Goal: Information Seeking & Learning: Learn about a topic

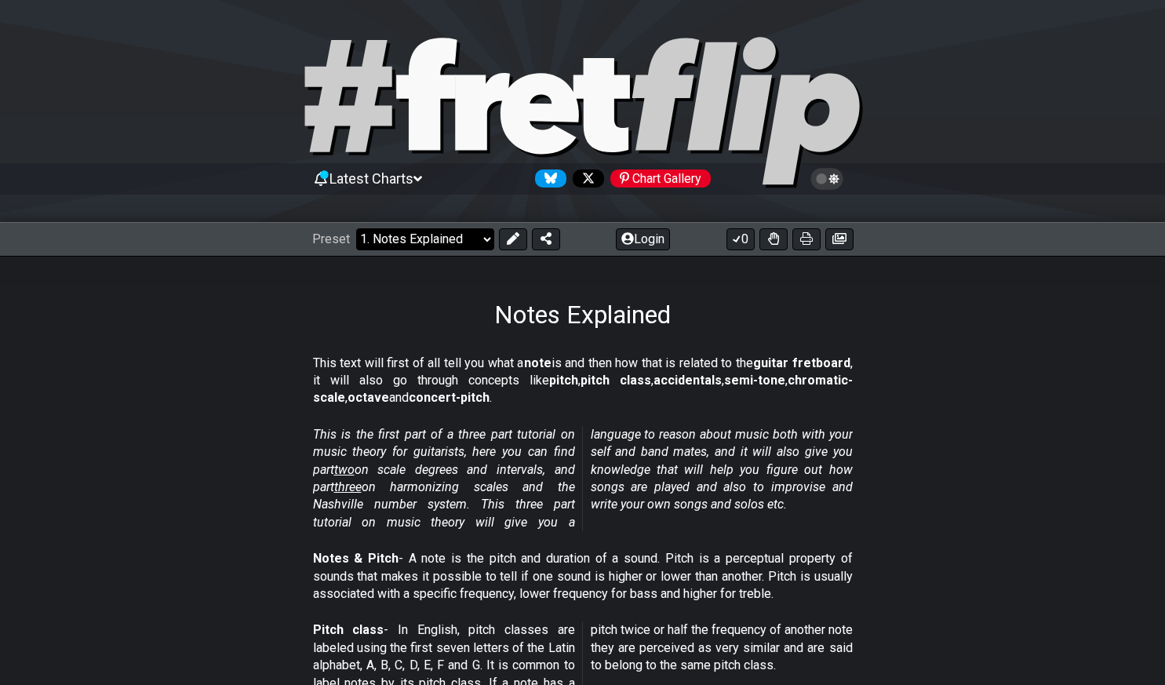
click at [434, 246] on select "Welcome to #fretflip! Initial Preset Custom Preset Minor Pentatonic Major Penta…" at bounding box center [425, 239] width 138 height 22
click at [442, 238] on select "Welcome to #fretflip! Initial Preset Custom Preset Minor Pentatonic Major Penta…" at bounding box center [425, 239] width 138 height 22
click at [356, 228] on select "Welcome to #fretflip! Initial Preset Custom Preset Minor Pentatonic Major Penta…" at bounding box center [425, 239] width 138 height 22
select select "/musical-notes-explained"
select select "C"
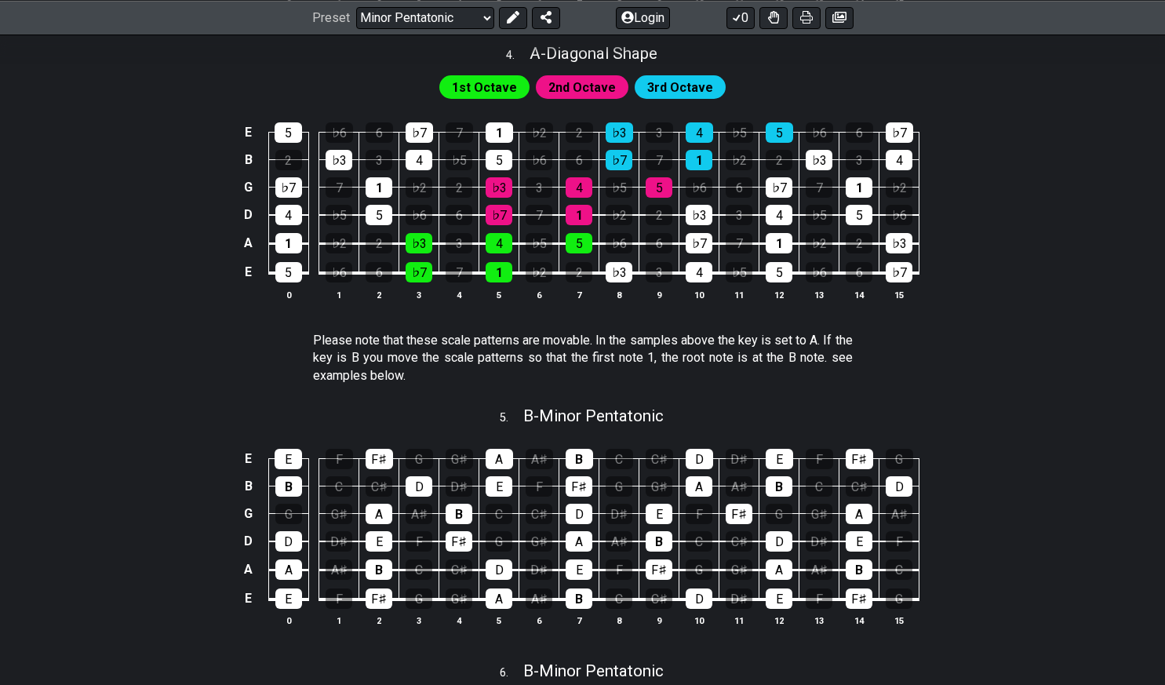
scroll to position [1430, 0]
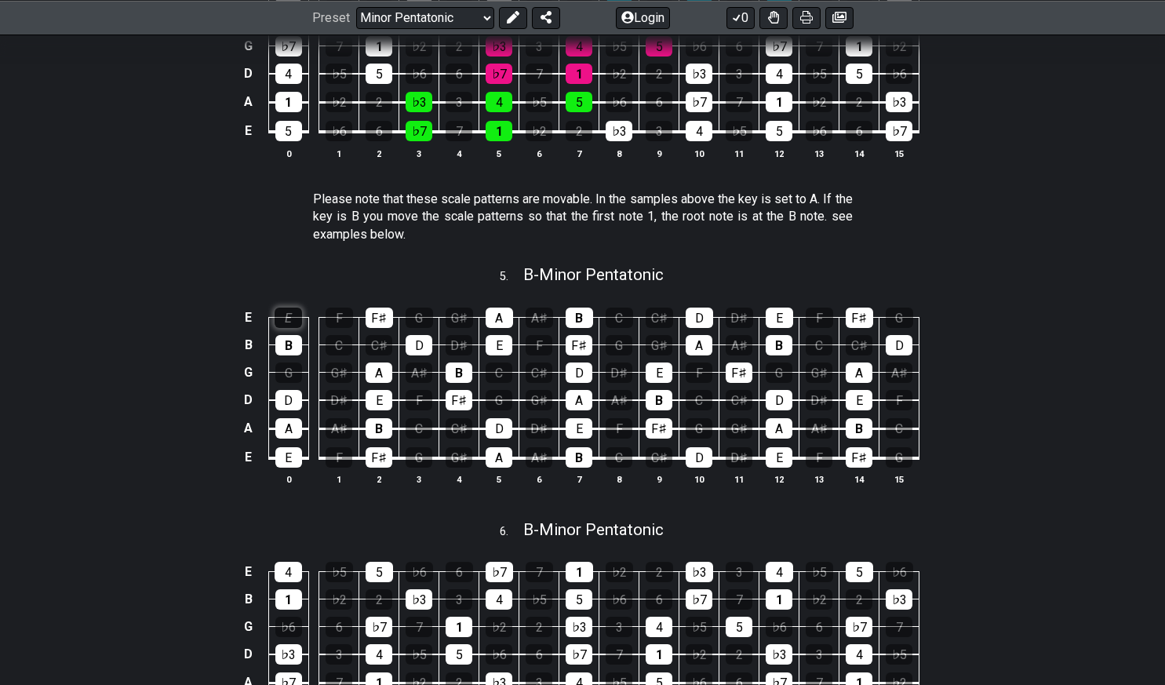
click at [285, 314] on div "E" at bounding box center [287, 317] width 27 height 20
click at [284, 320] on div "E" at bounding box center [287, 317] width 27 height 20
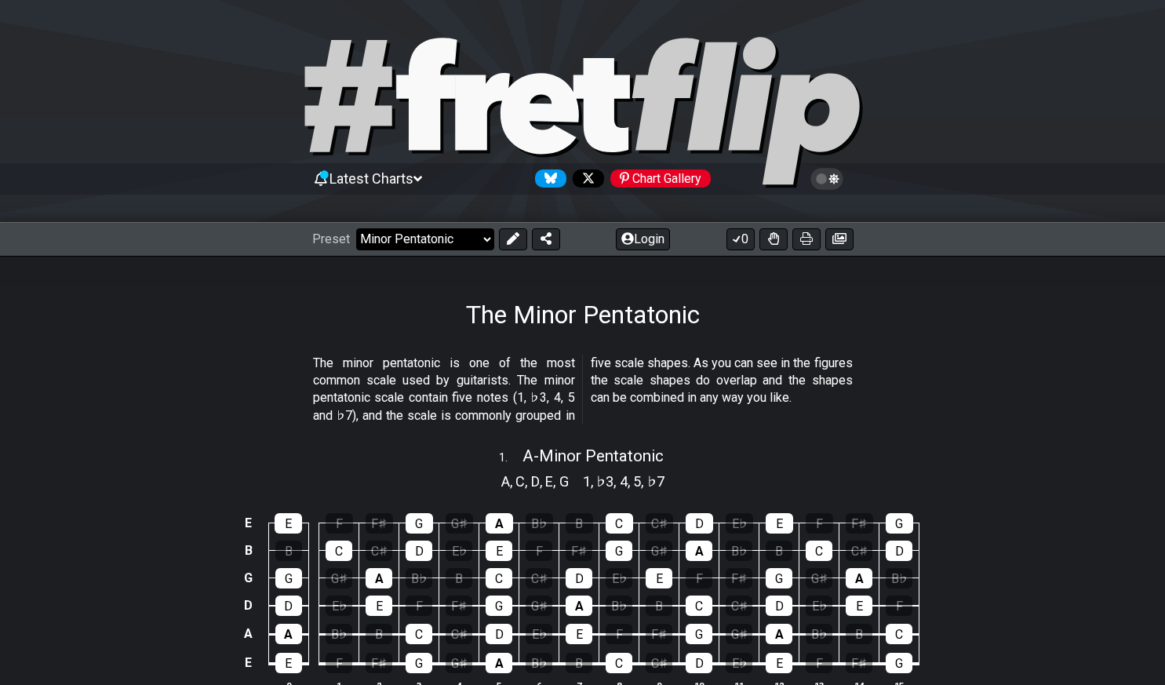
click at [489, 239] on select "Welcome to #fretflip! Initial Preset Custom Preset Minor Pentatonic Major Penta…" at bounding box center [425, 239] width 138 height 22
click at [772, 238] on icon at bounding box center [773, 238] width 11 height 13
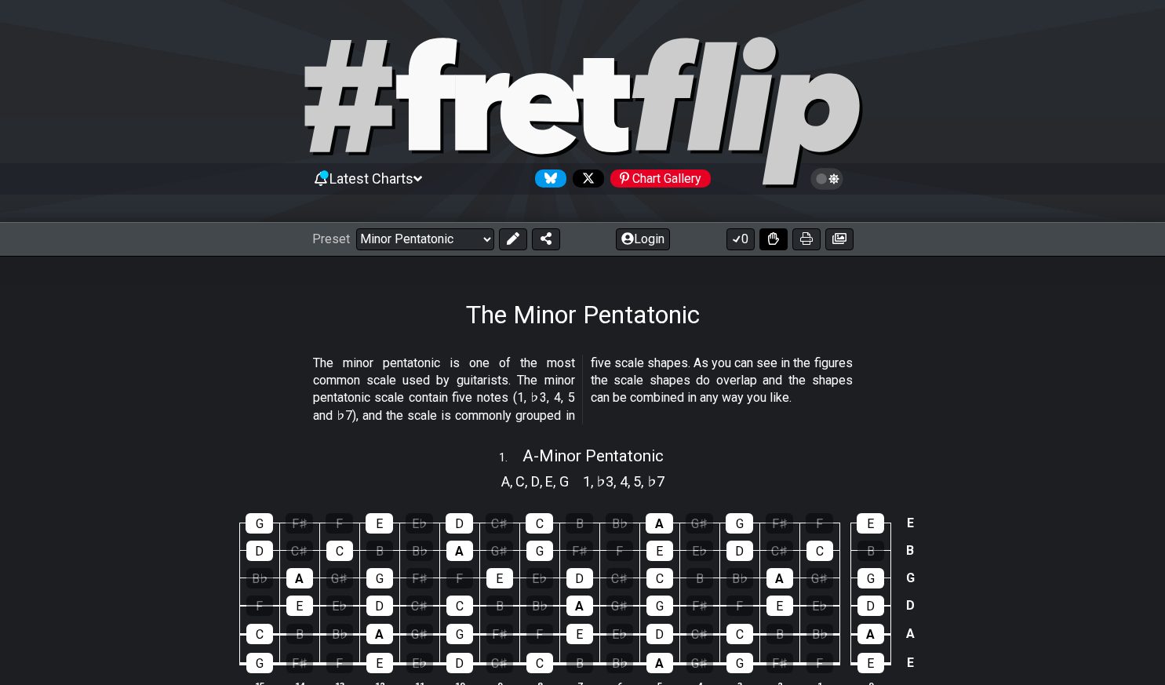
click at [772, 238] on icon at bounding box center [773, 238] width 11 height 13
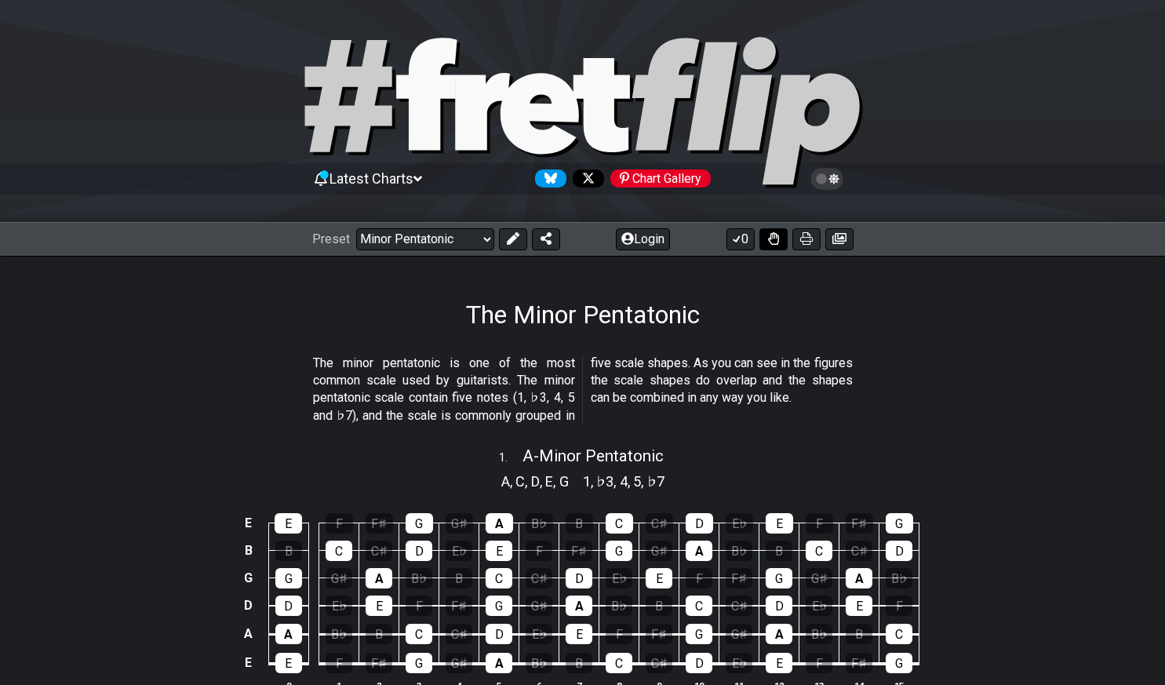
click at [772, 242] on icon at bounding box center [773, 238] width 11 height 13
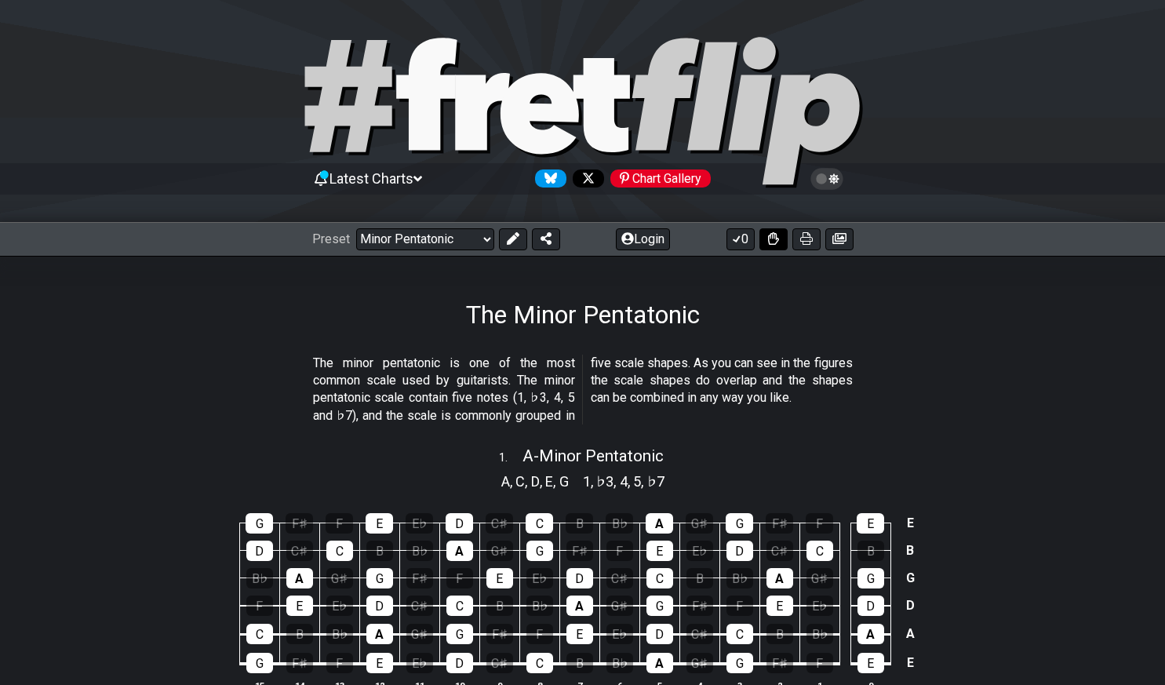
click at [772, 242] on icon at bounding box center [773, 238] width 11 height 13
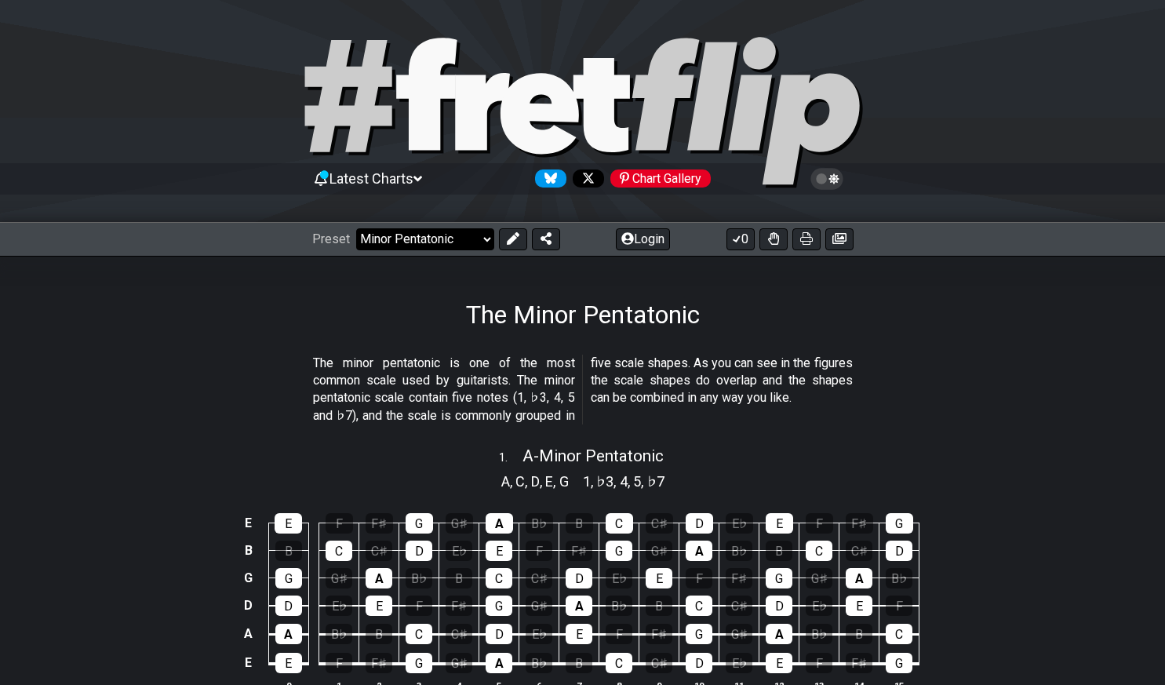
click at [434, 238] on select "Welcome to #fretflip! Initial Preset Custom Preset Minor Pentatonic Major Penta…" at bounding box center [425, 239] width 138 height 22
click at [411, 169] on div "Latest Charts Chart Gallery" at bounding box center [582, 178] width 541 height 25
click at [422, 180] on icon at bounding box center [417, 179] width 9 height 14
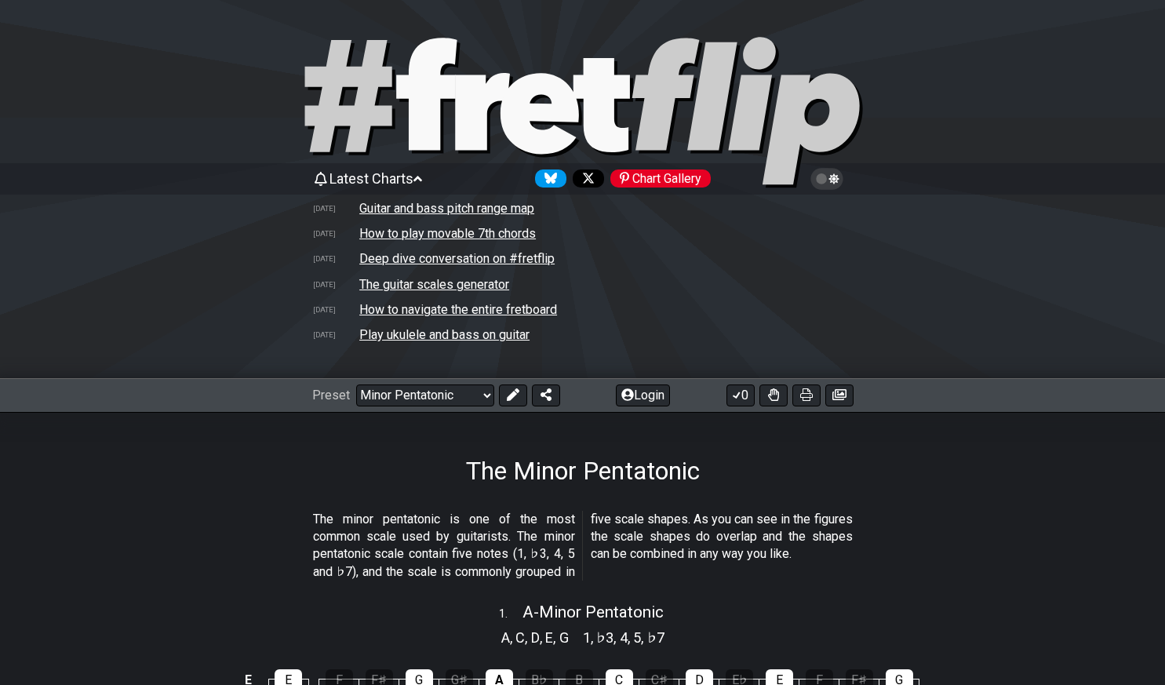
click at [422, 180] on icon at bounding box center [417, 178] width 9 height 5
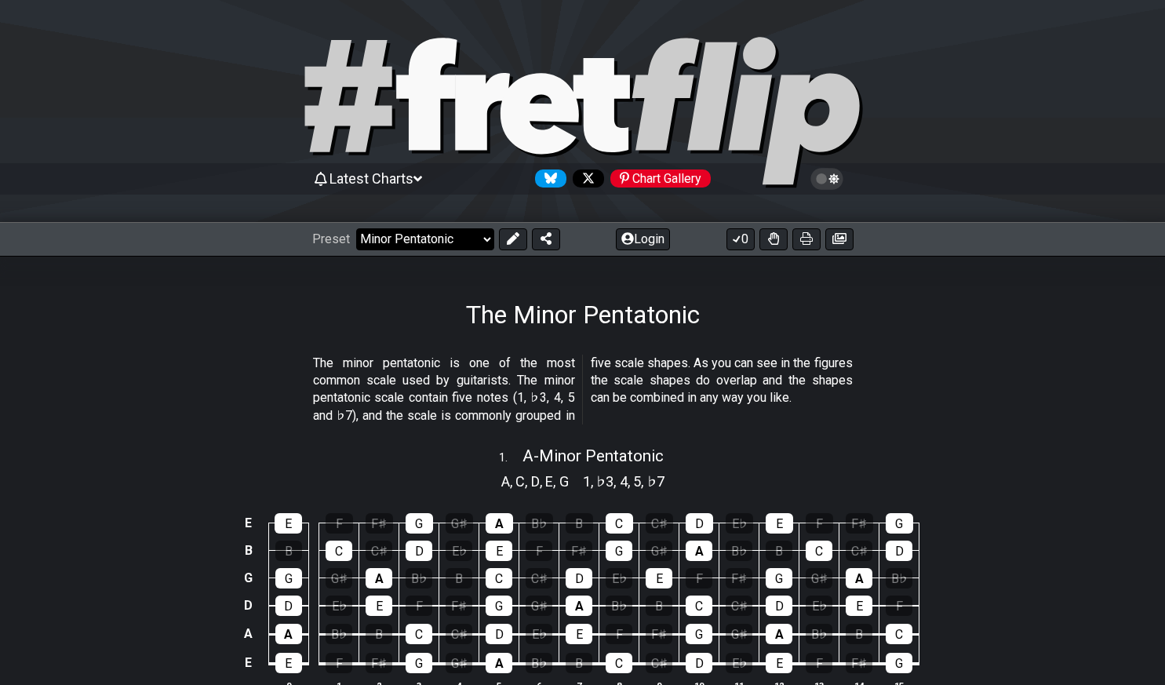
click at [480, 244] on select "Welcome to #fretflip! Initial Preset Custom Preset Minor Pentatonic Major Penta…" at bounding box center [425, 239] width 138 height 22
click at [356, 228] on select "Welcome to #fretflip! Initial Preset Custom Preset Minor Pentatonic Major Penta…" at bounding box center [425, 239] width 138 height 22
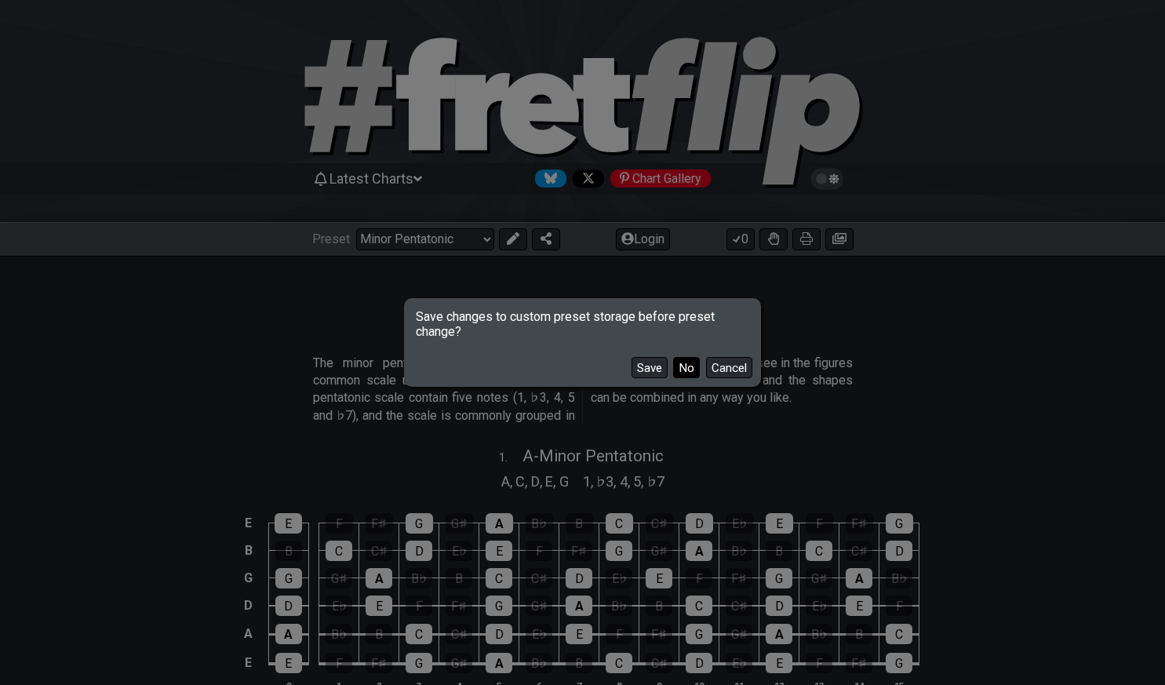
click at [697, 368] on button "No" at bounding box center [686, 367] width 27 height 21
select select "/musical-notes-explained"
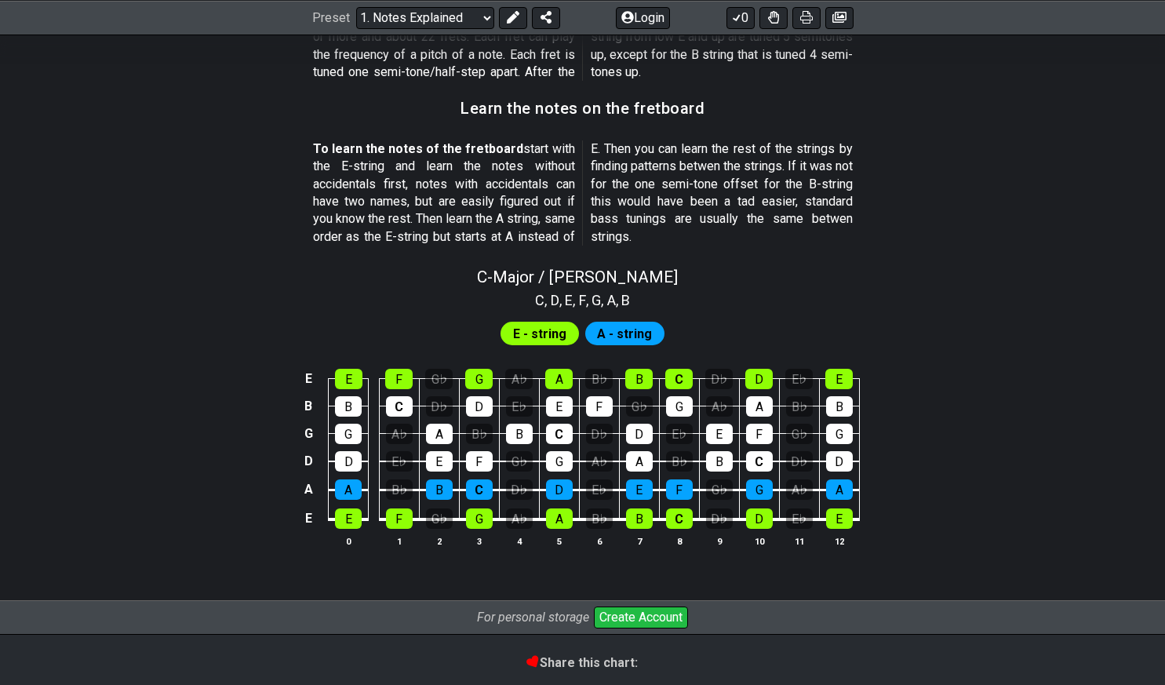
scroll to position [1346, 0]
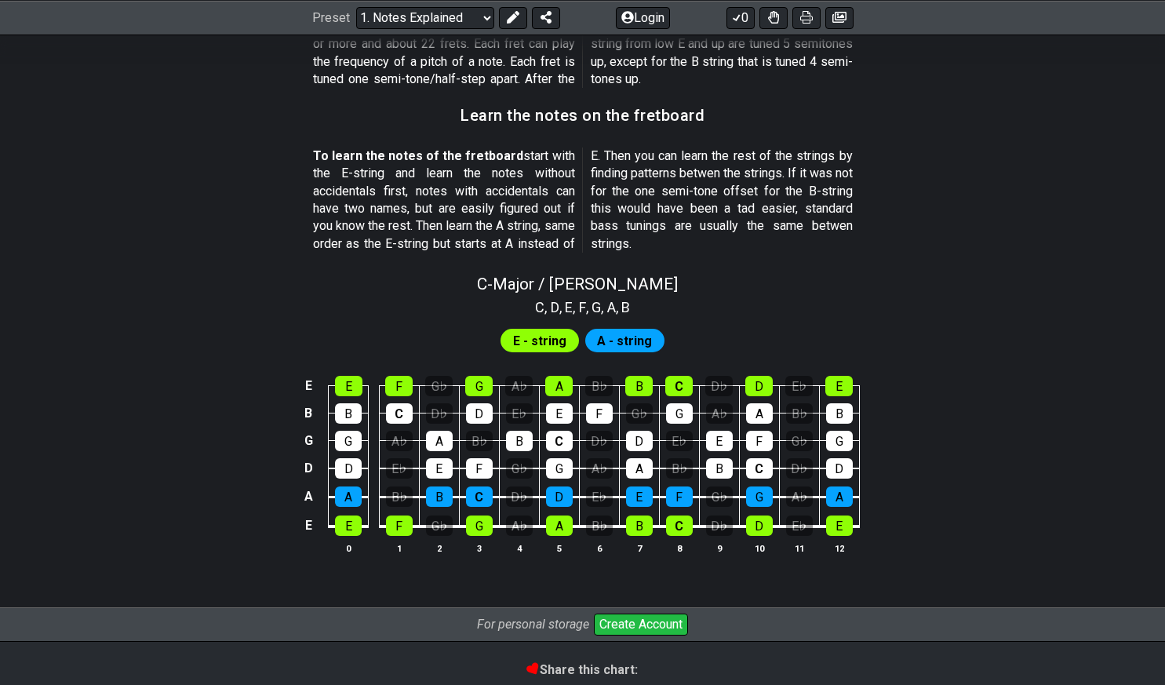
click at [602, 334] on span "A - string" at bounding box center [624, 340] width 55 height 23
click at [554, 335] on span "E - string" at bounding box center [539, 340] width 53 height 23
click at [355, 471] on div "D" at bounding box center [348, 468] width 27 height 20
click at [353, 468] on div "D" at bounding box center [348, 468] width 27 height 20
click at [285, 500] on div "E E F G♭ G A♭ A B♭ B C D♭ D E♭ E B B C D♭ D E♭ E F G♭ G A♭ A B♭ B G G A♭ A B♭ B…" at bounding box center [582, 465] width 1165 height 220
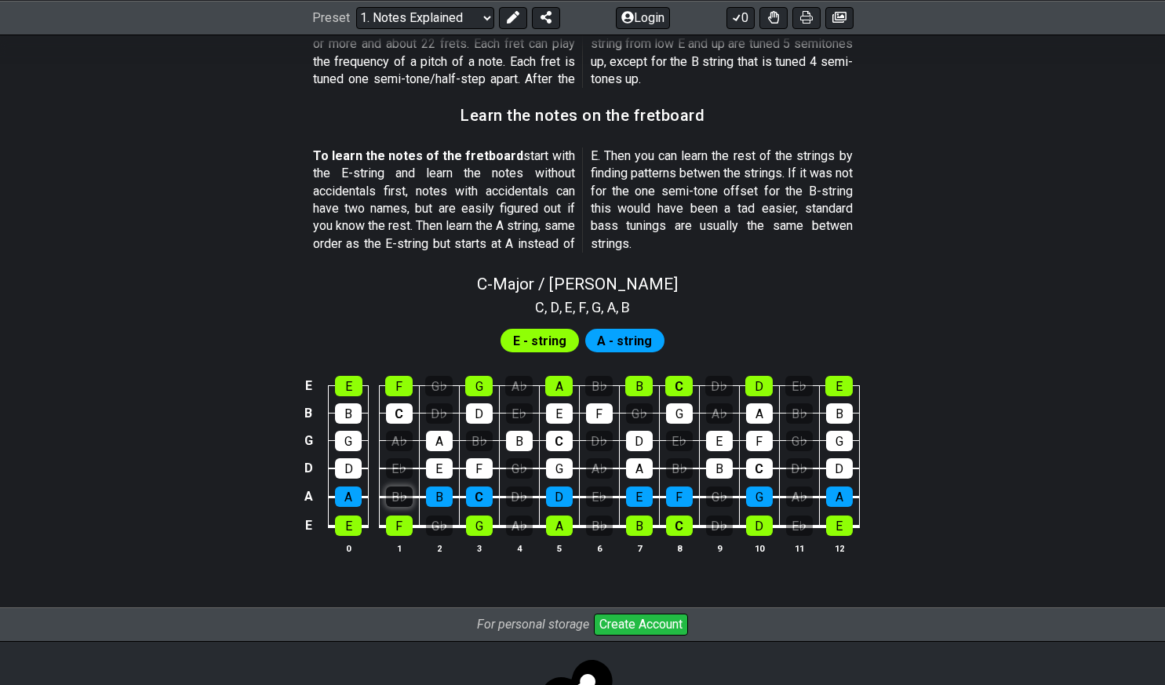
click at [402, 489] on div "B♭" at bounding box center [399, 496] width 27 height 20
click at [408, 495] on div "B♭" at bounding box center [399, 496] width 27 height 20
click at [402, 467] on div "E♭" at bounding box center [399, 468] width 27 height 20
click at [407, 467] on div "E♭" at bounding box center [399, 468] width 27 height 20
click at [401, 467] on div "E♭" at bounding box center [399, 468] width 27 height 20
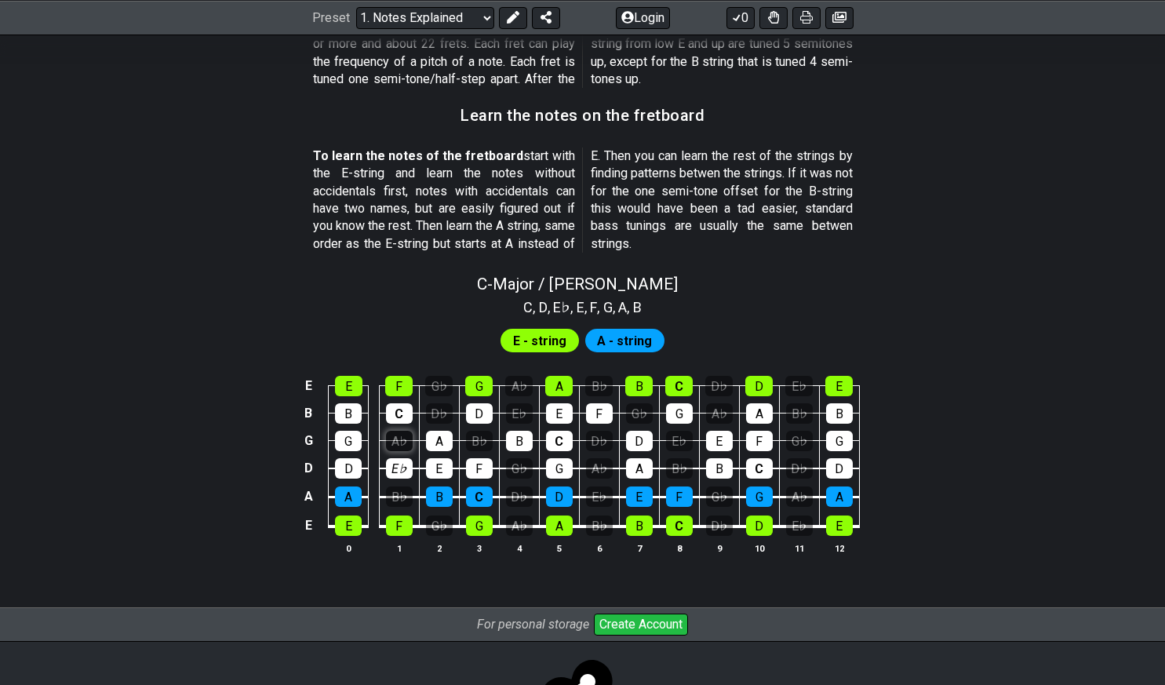
click at [397, 449] on div "A♭" at bounding box center [399, 441] width 27 height 20
click at [398, 451] on td "E♭" at bounding box center [399, 454] width 40 height 28
click at [402, 439] on div "A♭" at bounding box center [399, 441] width 27 height 20
click at [403, 463] on div "E♭" at bounding box center [399, 468] width 27 height 20
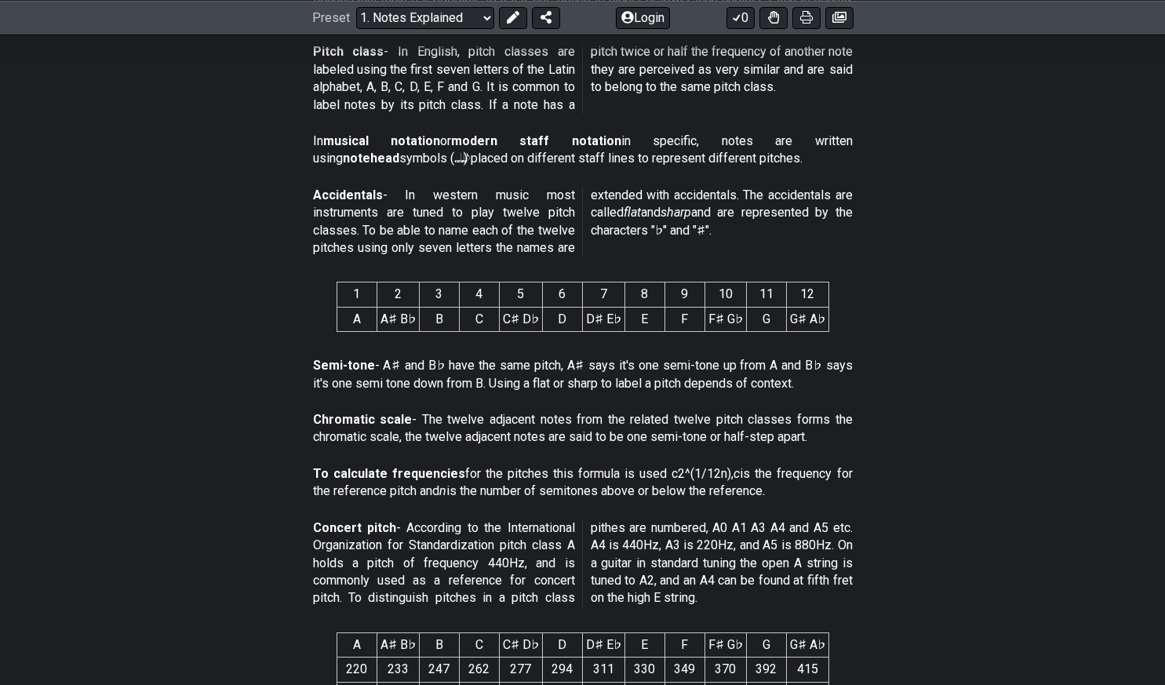
scroll to position [577, 0]
drag, startPoint x: 350, startPoint y: 292, endPoint x: 834, endPoint y: 321, distance: 485.5
click at [834, 321] on section "1 2 3 4 5 6 7 8 9 10 11 12 A A♯ B♭ B C C♯ D♭ D D♯ E♭ E F F♯ G♭ G G♯ A♭" at bounding box center [582, 311] width 1165 height 82
click at [352, 296] on th "1" at bounding box center [356, 295] width 40 height 24
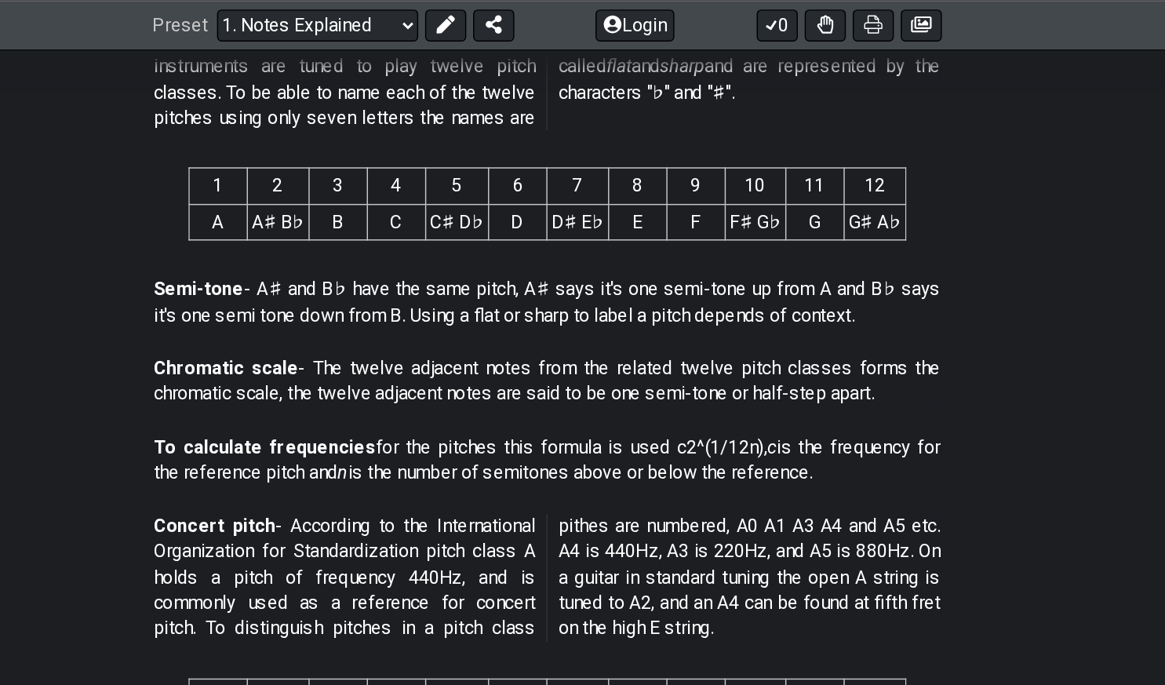
scroll to position [544, 0]
